Goal: Use online tool/utility

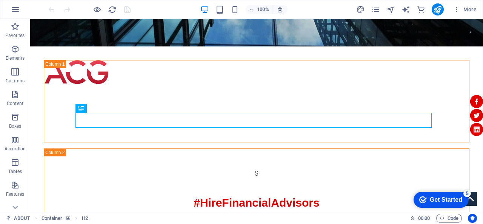
scroll to position [119, 0]
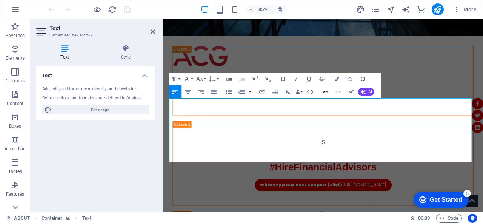
click at [328, 90] on icon "button" at bounding box center [326, 92] width 8 height 8
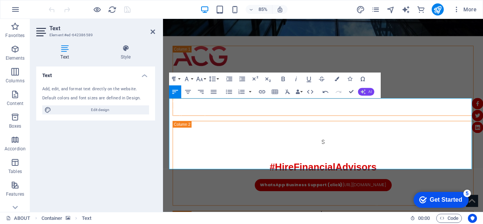
click at [365, 91] on icon "button" at bounding box center [363, 91] width 5 height 5
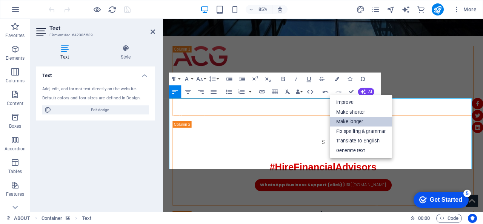
click at [355, 118] on link "Make longer" at bounding box center [361, 122] width 63 height 10
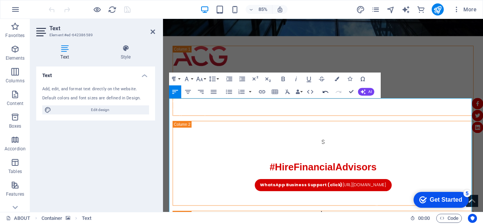
click at [323, 93] on icon "button" at bounding box center [326, 92] width 8 height 8
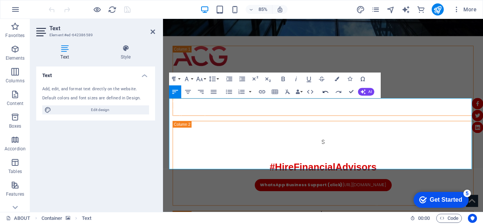
click at [323, 93] on icon "button" at bounding box center [326, 92] width 8 height 8
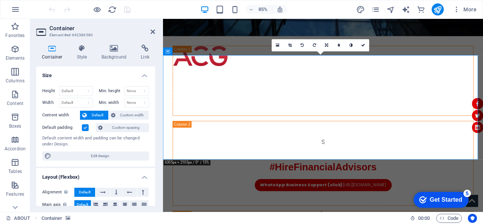
scroll to position [0, 0]
